Goal: Information Seeking & Learning: Compare options

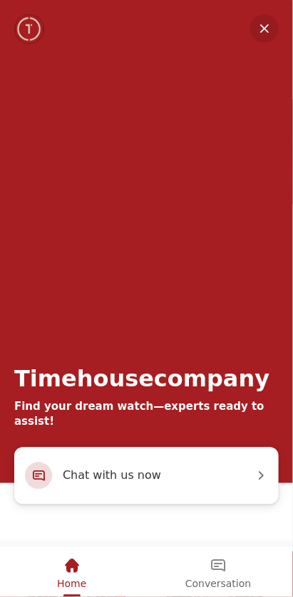
scroll to position [11406, 0]
click at [261, 31] on em "Minimize" at bounding box center [264, 28] width 28 height 28
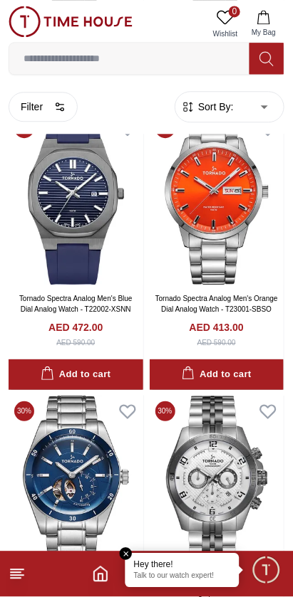
click at [21, 570] on line at bounding box center [17, 570] width 13 height 0
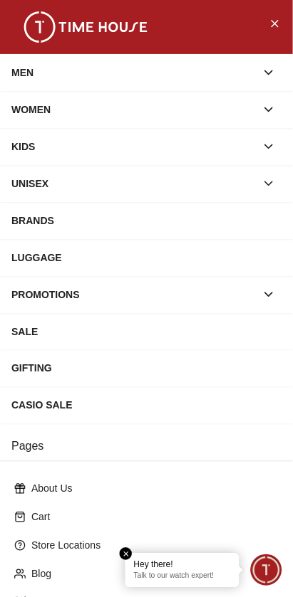
click at [33, 76] on div "MEN" at bounding box center [133, 73] width 244 height 26
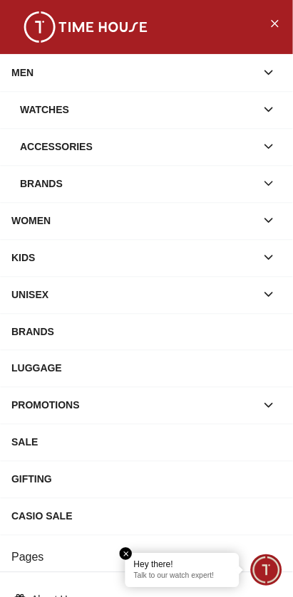
click at [53, 182] on div "Brands" at bounding box center [138, 184] width 236 height 26
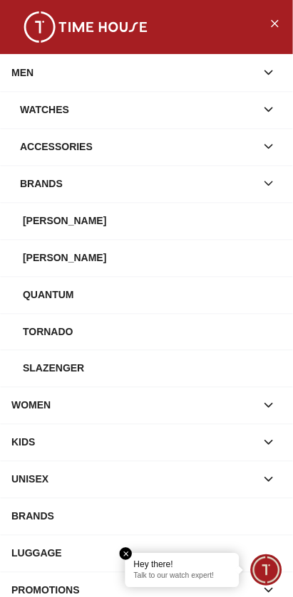
click at [58, 224] on div "[PERSON_NAME]" at bounding box center [152, 221] width 258 height 26
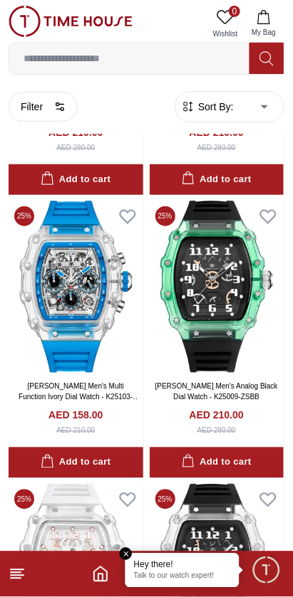
scroll to position [3449, 0]
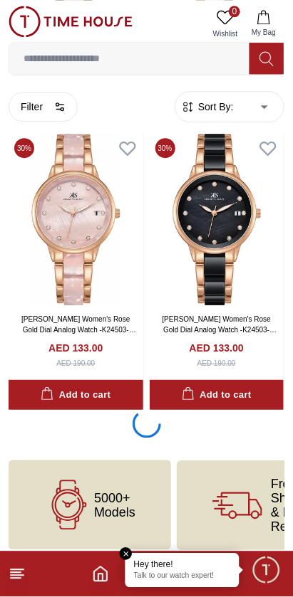
scroll to position [8662, 0]
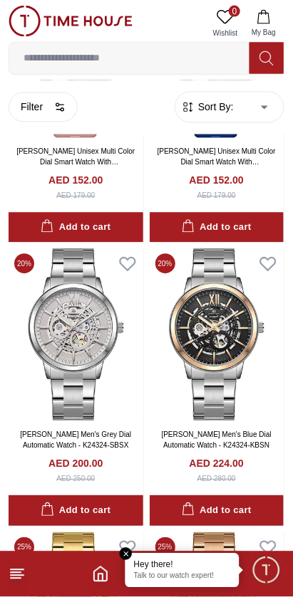
scroll to position [11927, 0]
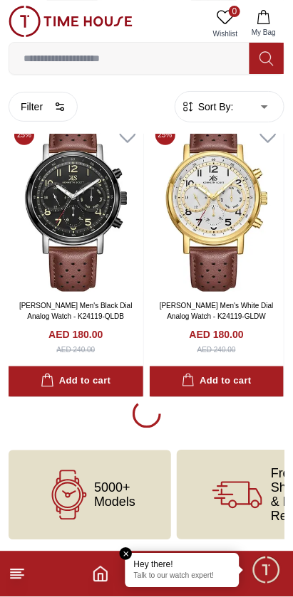
scroll to position [14344, 0]
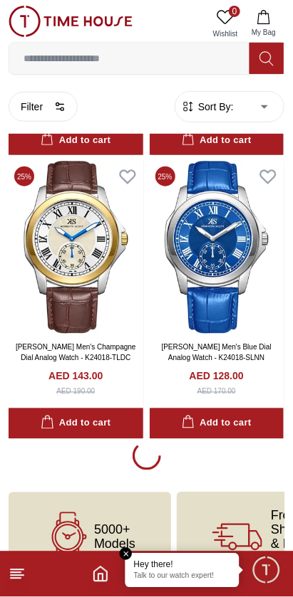
scroll to position [17120, 0]
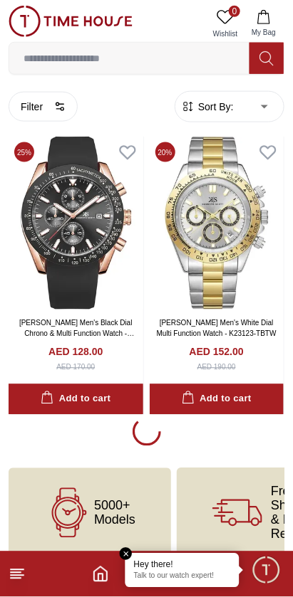
scroll to position [20025, 0]
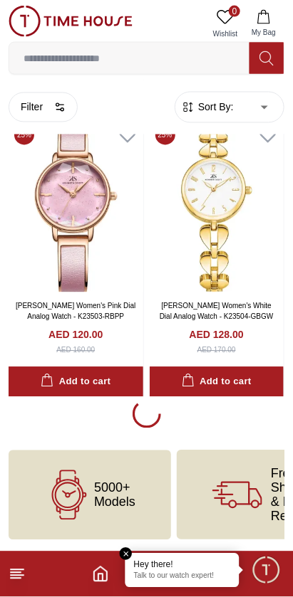
scroll to position [22864, 0]
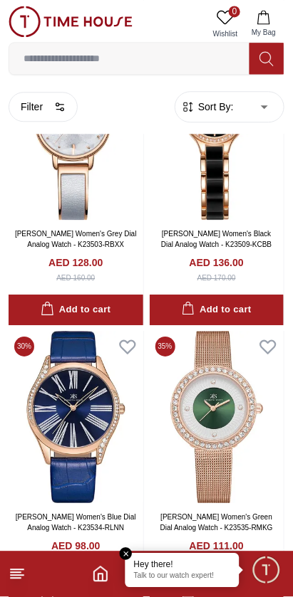
scroll to position [27734, 0]
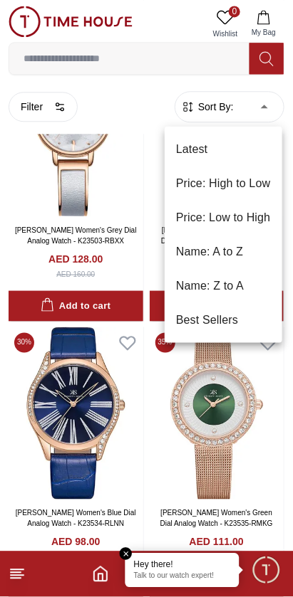
click at [258, 110] on div at bounding box center [146, 298] width 293 height 597
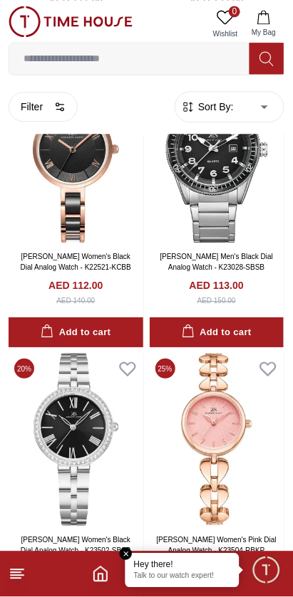
scroll to position [29126, 0]
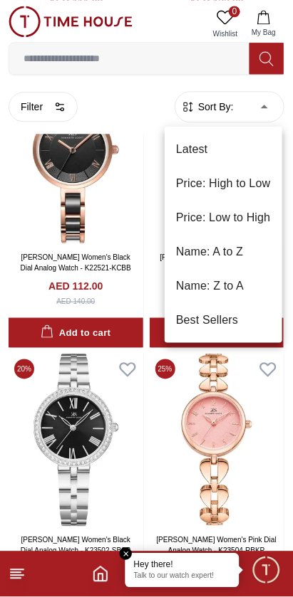
click at [248, 183] on li "Price: High to Low" at bounding box center [222, 184] width 117 height 34
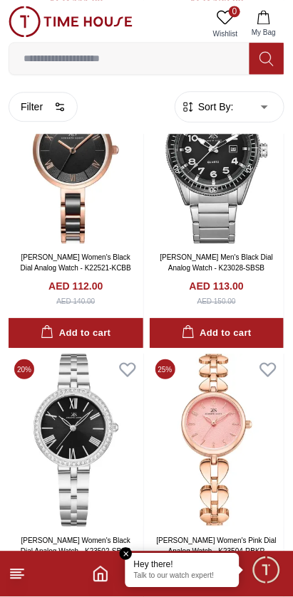
type input "*"
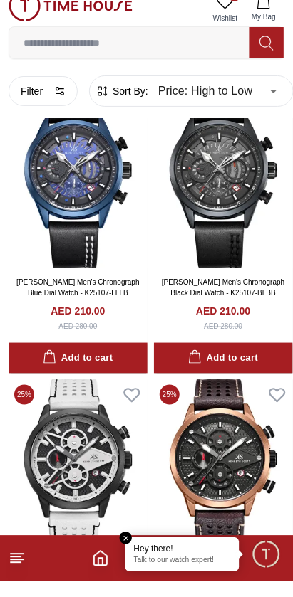
scroll to position [1292, 0]
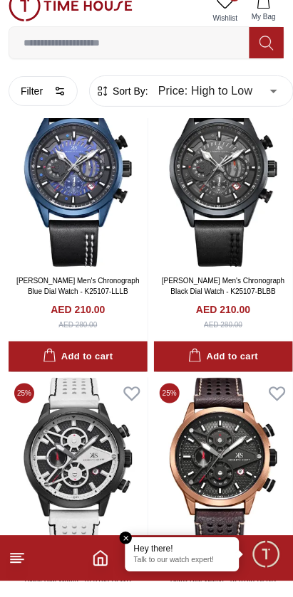
click at [22, 583] on icon at bounding box center [17, 574] width 17 height 17
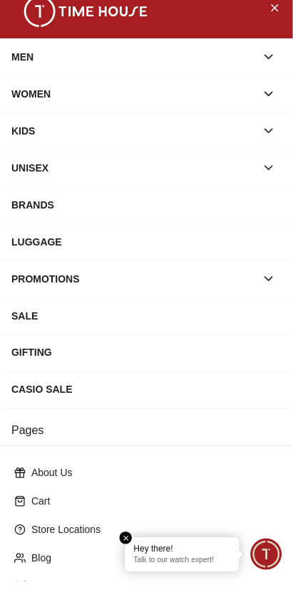
click at [256, 78] on div "MEN" at bounding box center [133, 73] width 244 height 26
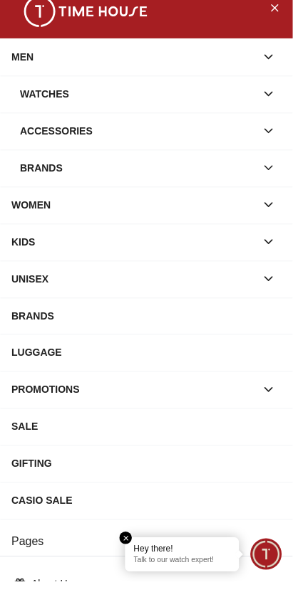
click at [268, 192] on button "button" at bounding box center [269, 184] width 26 height 26
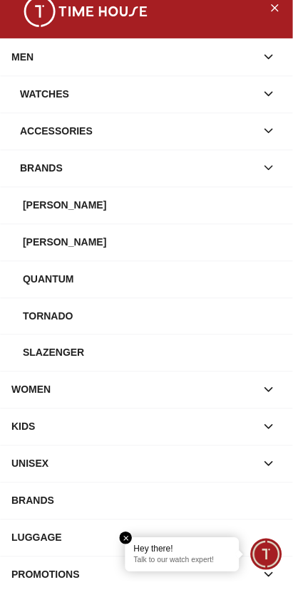
click at [89, 372] on div "Slazenger" at bounding box center [152, 369] width 258 height 26
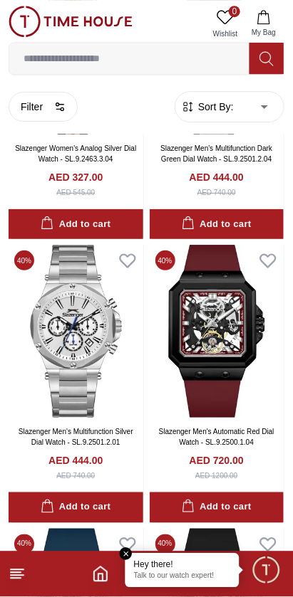
scroll to position [557, 0]
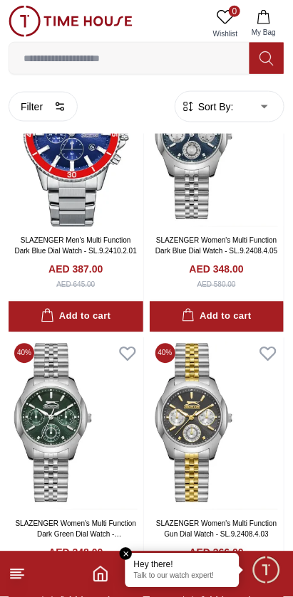
scroll to position [4981, 0]
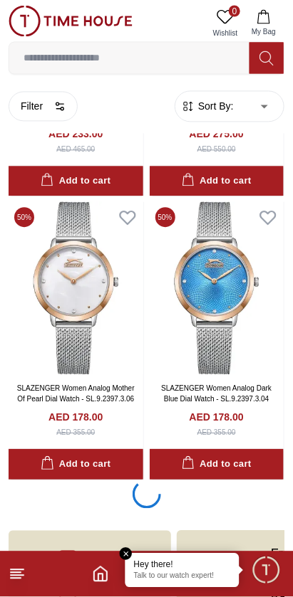
scroll to position [8609, 0]
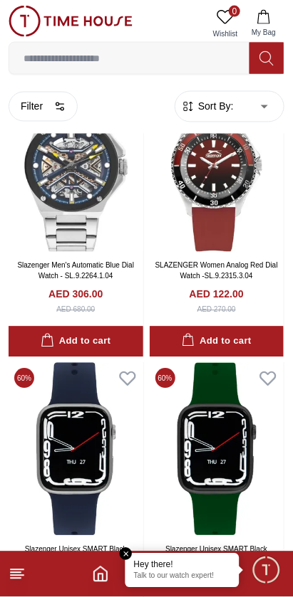
scroll to position [11191, 0]
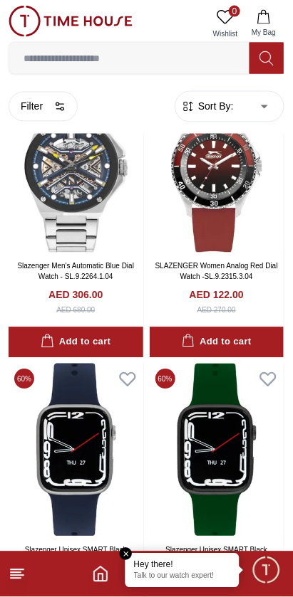
click at [25, 574] on icon at bounding box center [17, 574] width 17 height 17
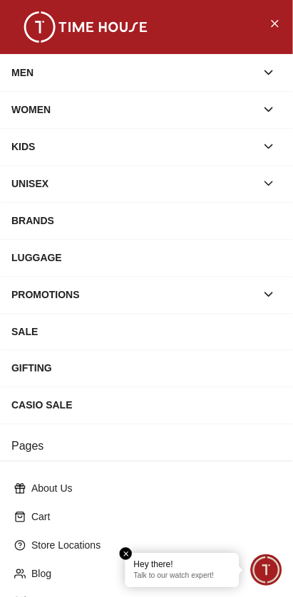
click at [266, 68] on icon "button" at bounding box center [268, 73] width 14 height 14
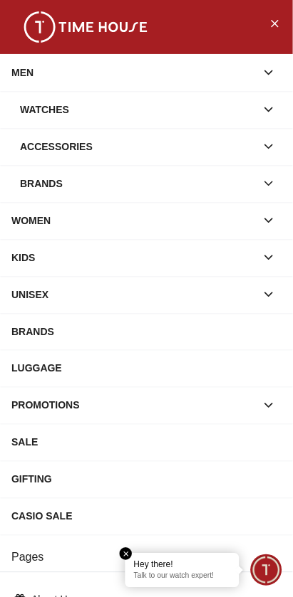
click at [258, 189] on button "button" at bounding box center [269, 184] width 26 height 26
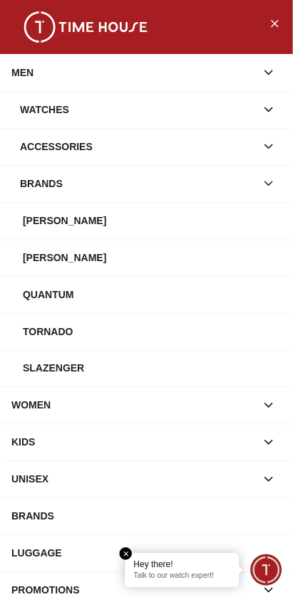
click at [210, 256] on div "[PERSON_NAME]" at bounding box center [152, 258] width 258 height 26
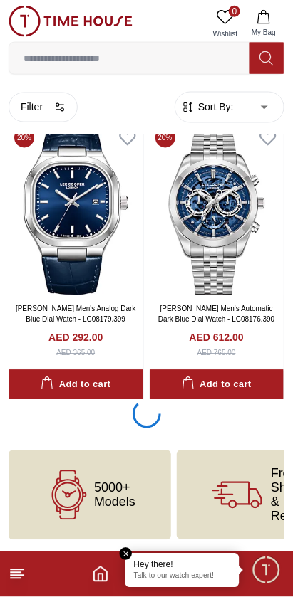
scroll to position [2973, 0]
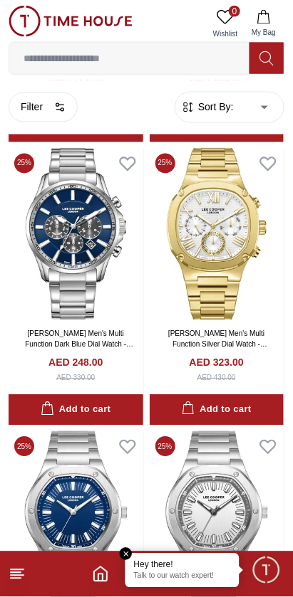
scroll to position [7768, 0]
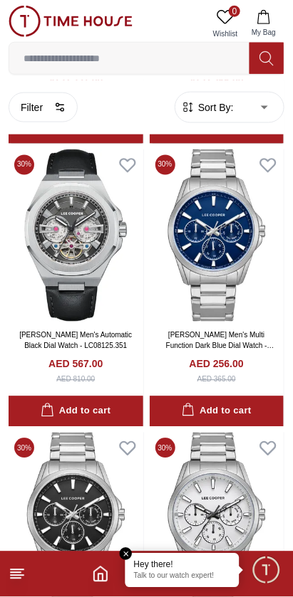
scroll to position [9752, 0]
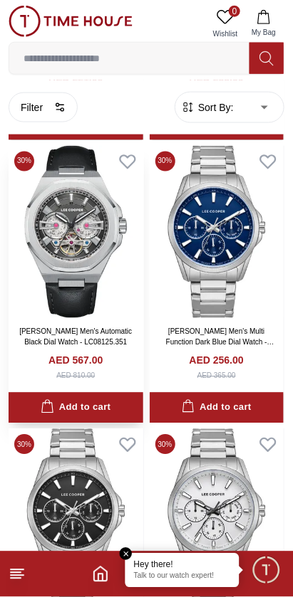
click at [102, 347] on link "[PERSON_NAME] Men's Automatic Black Dial Watch - LC08125.351" at bounding box center [75, 337] width 112 height 19
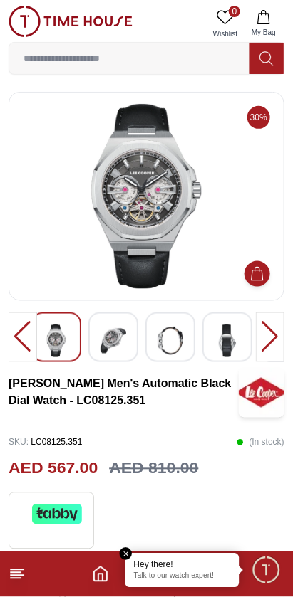
click at [125, 352] on img at bounding box center [113, 341] width 26 height 33
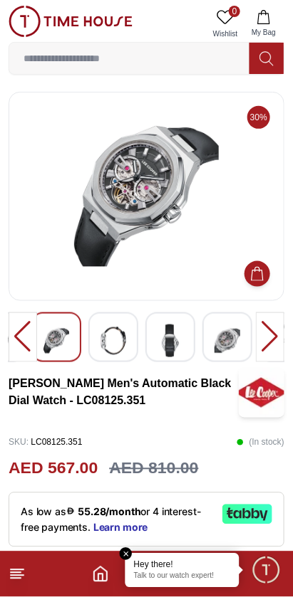
click at [130, 345] on div at bounding box center [113, 338] width 50 height 50
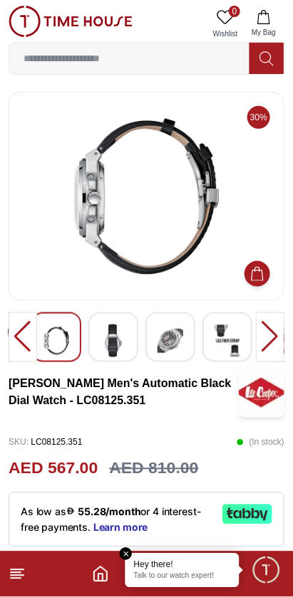
click at [165, 337] on img at bounding box center [170, 341] width 26 height 33
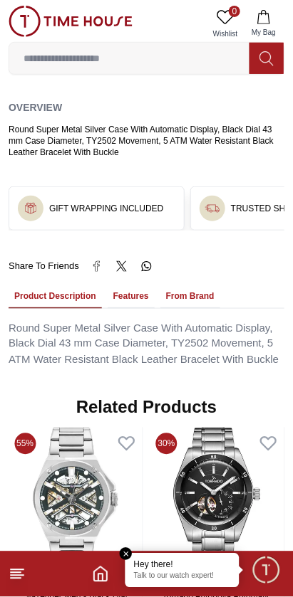
scroll to position [754, 0]
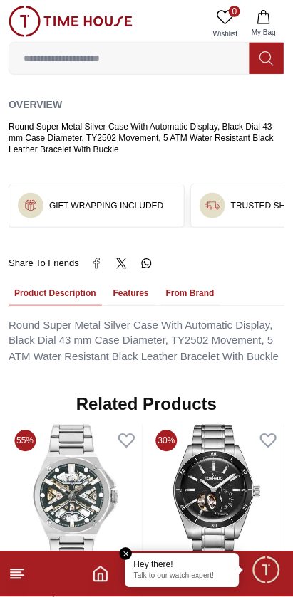
click at [137, 289] on button "Features" at bounding box center [131, 294] width 47 height 24
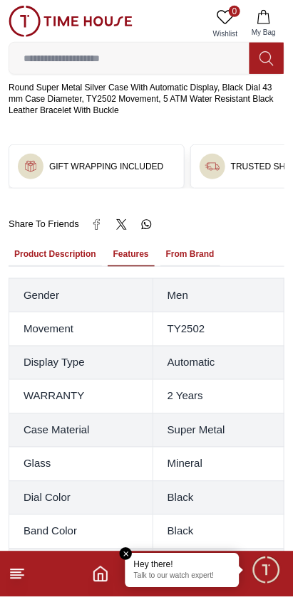
scroll to position [784, 0]
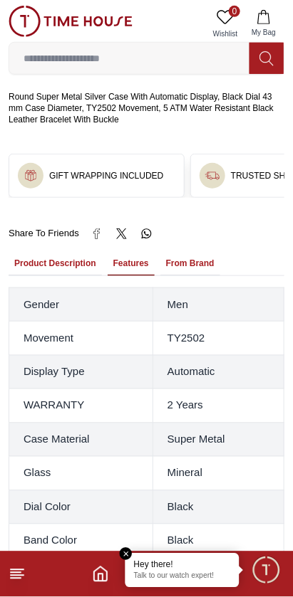
click at [191, 258] on button "From Brand" at bounding box center [190, 264] width 60 height 24
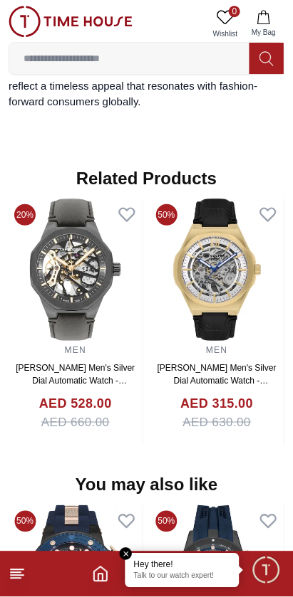
scroll to position [1239, 0]
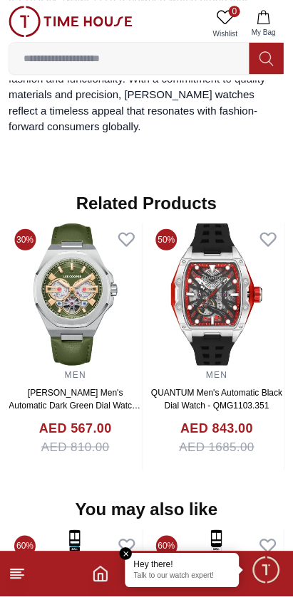
click at [142, 388] on link "[PERSON_NAME] Men's Automatic Dark Green Dial Watch - LC08125.375" at bounding box center [75, 406] width 133 height 36
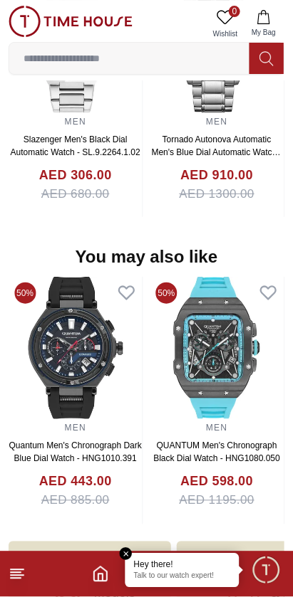
scroll to position [1309, 0]
